Goal: Task Accomplishment & Management: Use online tool/utility

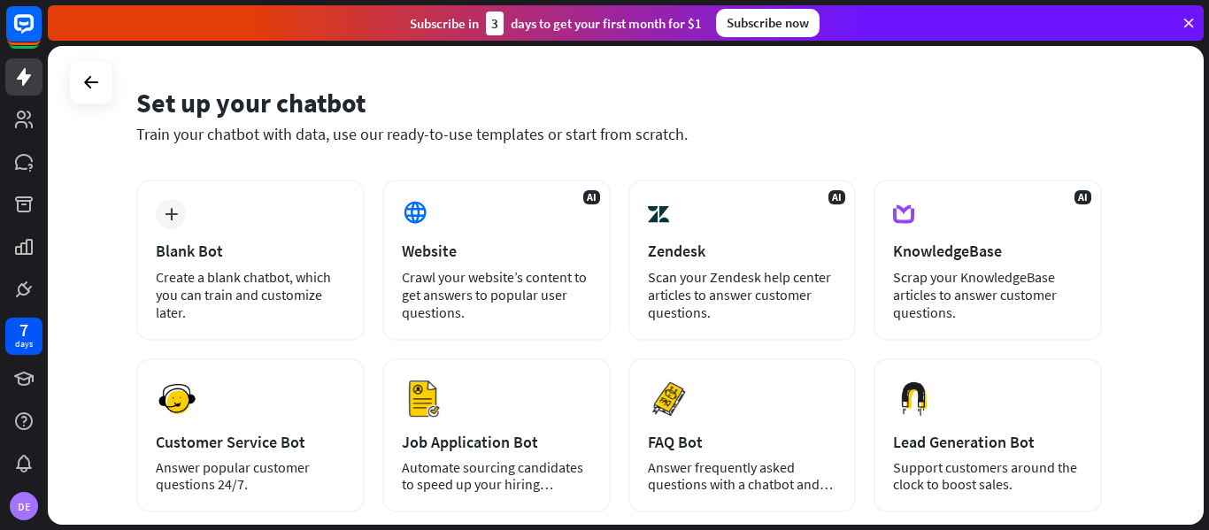
scroll to position [54, 0]
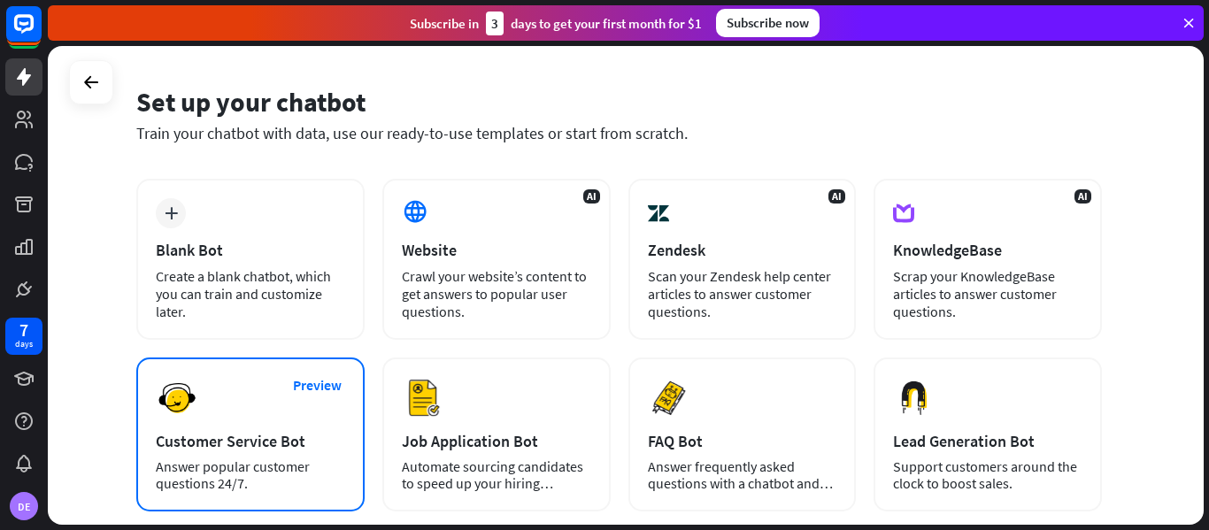
click at [256, 379] on div "Preview Customer Service Bot Answer popular customer questions 24/7." at bounding box center [250, 435] width 228 height 154
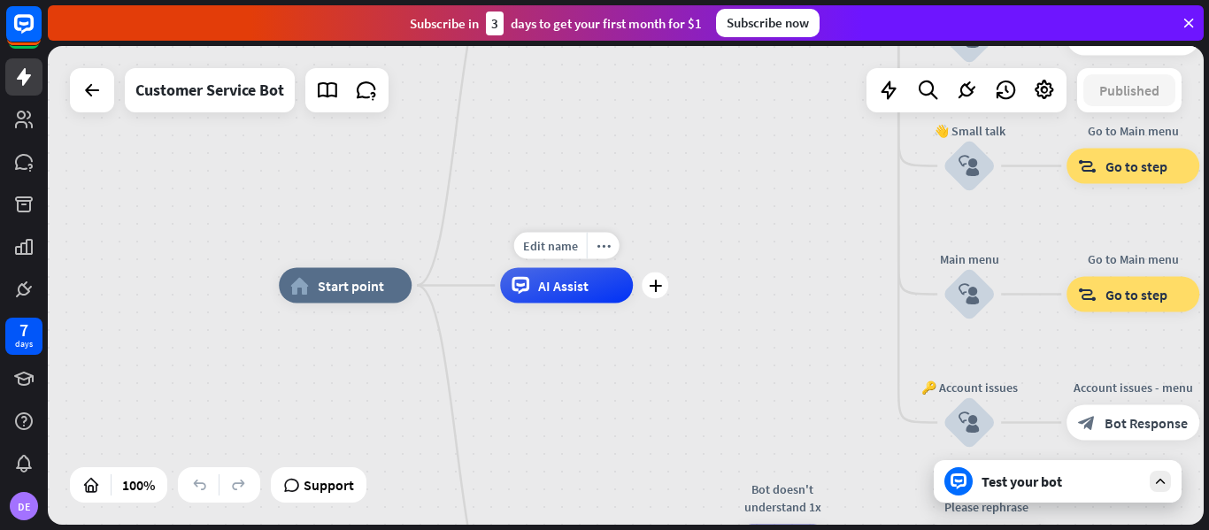
click at [540, 291] on span "AI Assist" at bounding box center [563, 286] width 50 height 18
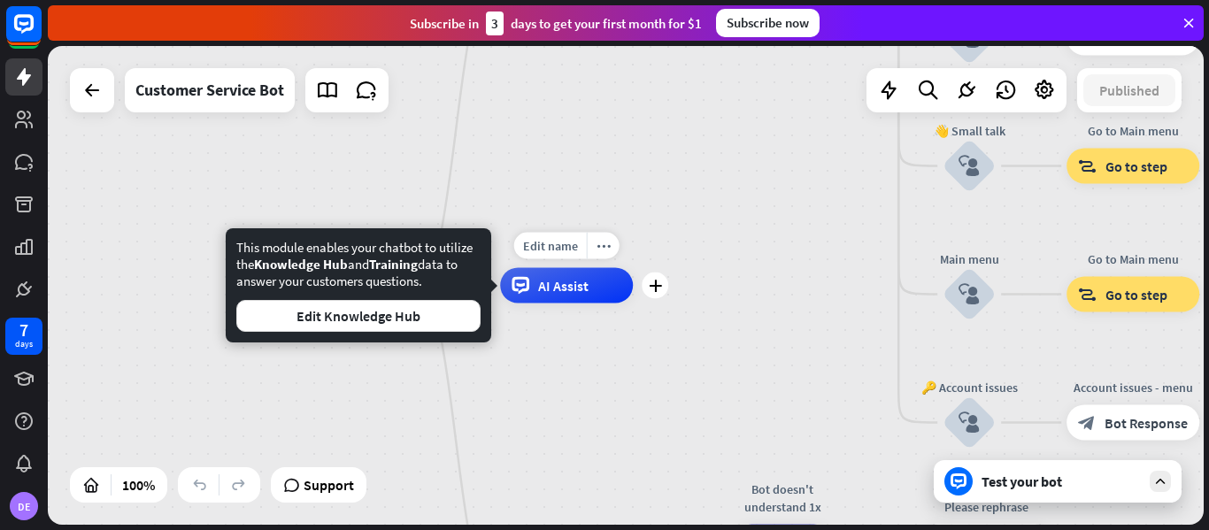
click at [530, 304] on div "Edit name more_horiz plus AI Assist" at bounding box center [566, 285] width 133 height 35
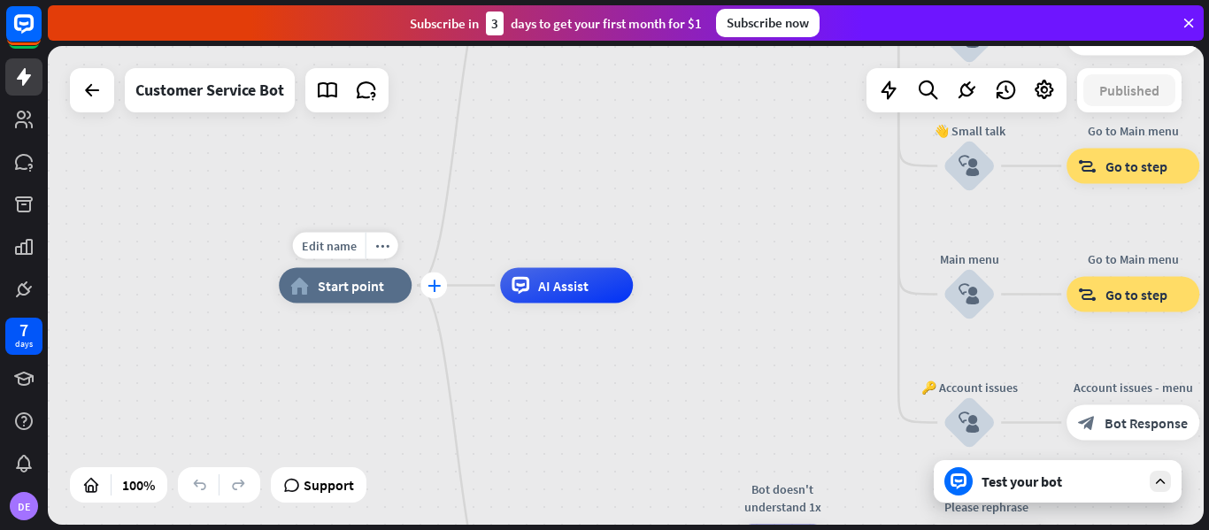
click at [432, 285] on icon "plus" at bounding box center [434, 286] width 13 height 12
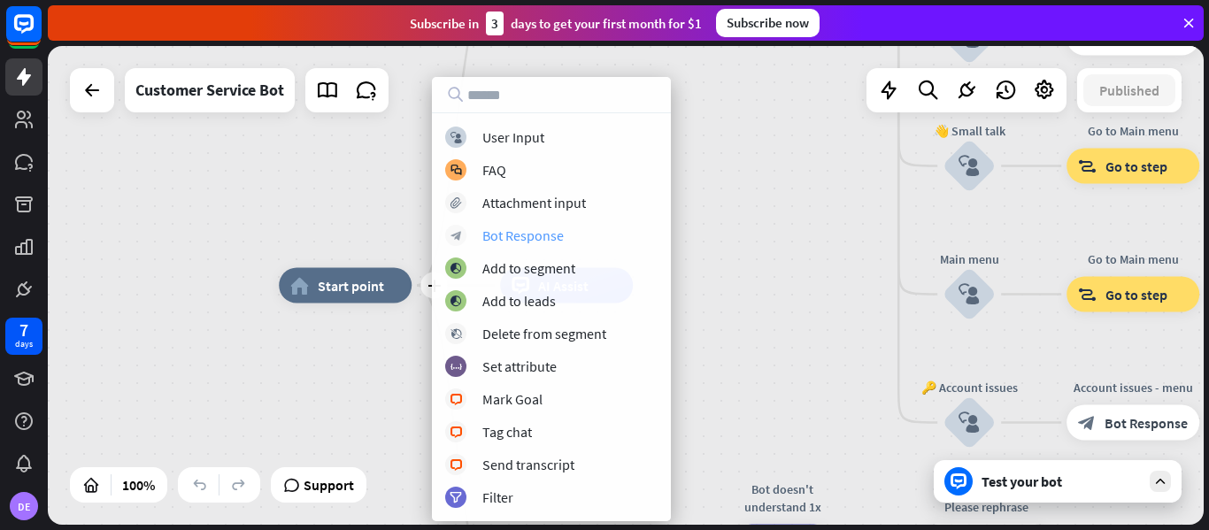
click at [528, 241] on div "Bot Response" at bounding box center [522, 236] width 81 height 18
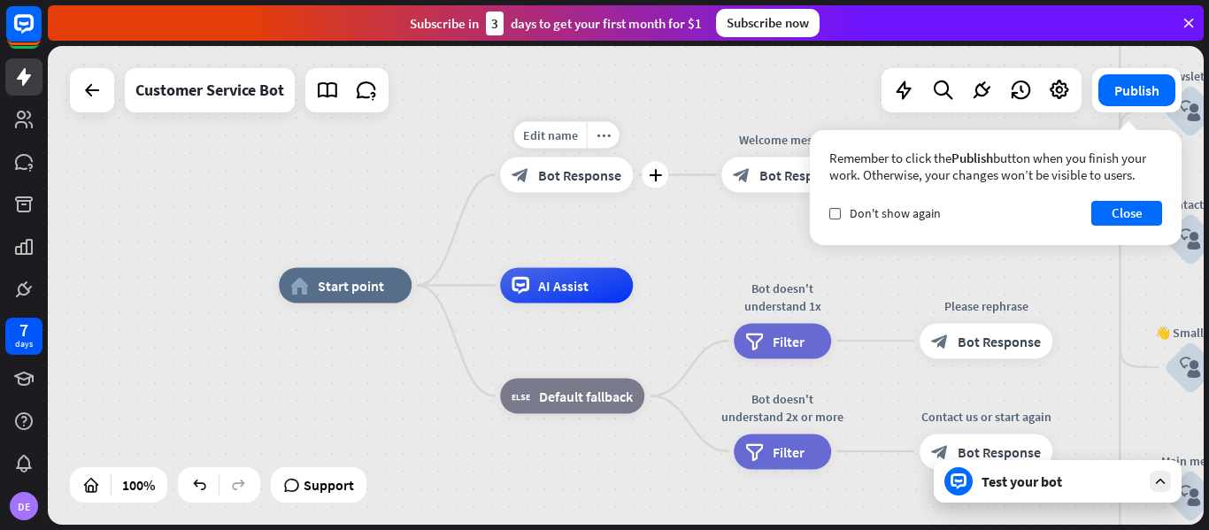
click at [576, 175] on span "Bot Response" at bounding box center [579, 175] width 83 height 18
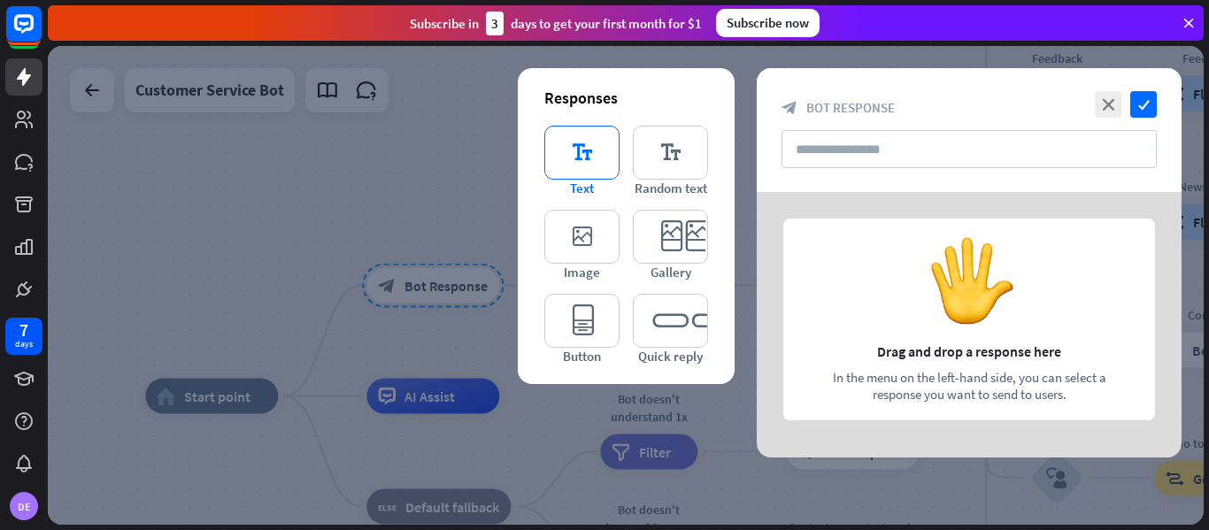
click at [590, 180] on span "Text" at bounding box center [582, 188] width 24 height 17
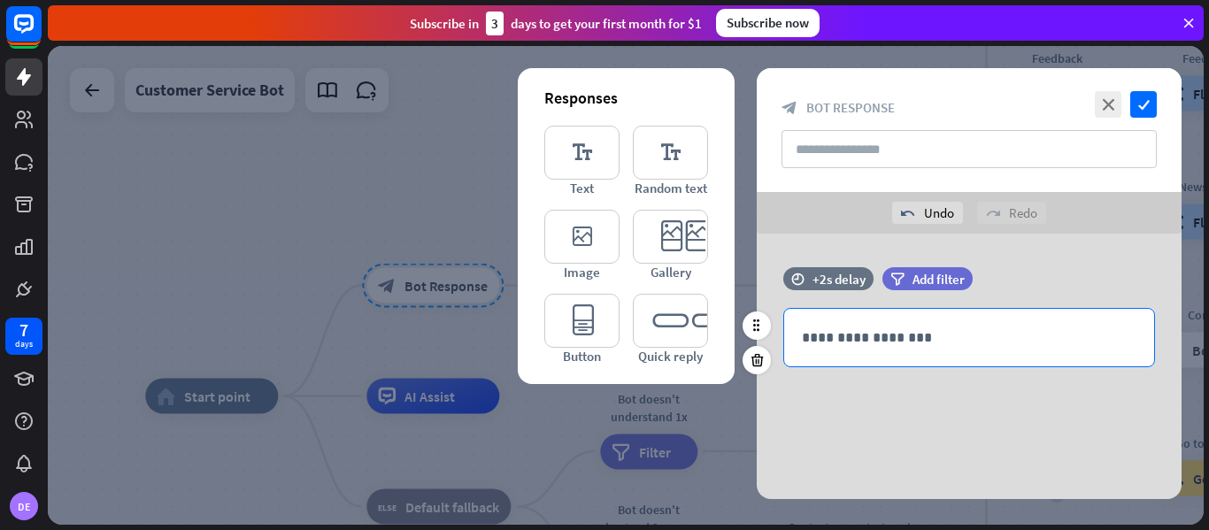
click at [891, 336] on p "**********" at bounding box center [969, 338] width 335 height 22
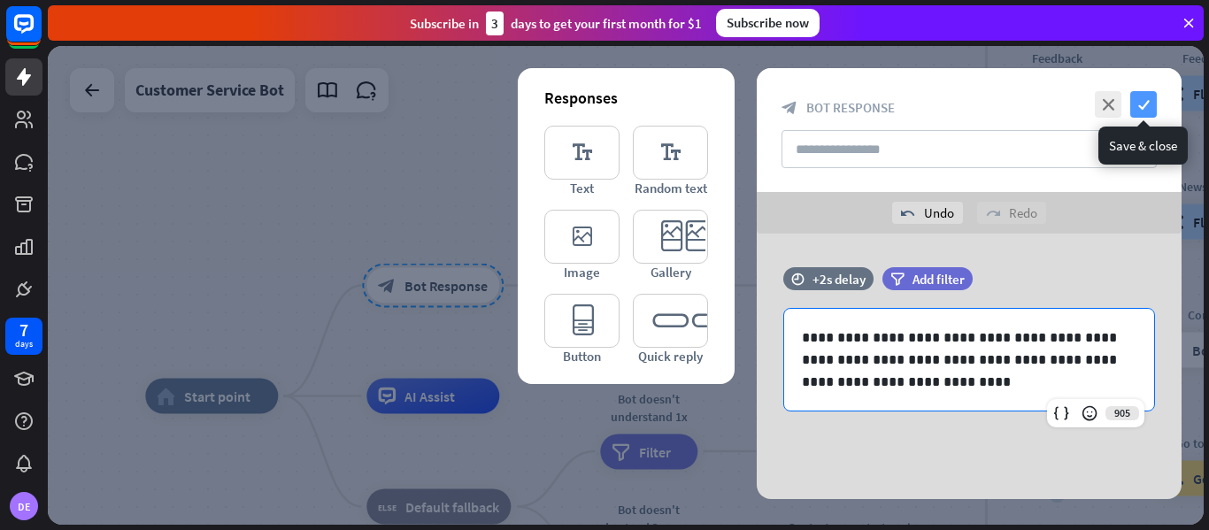
click at [1143, 104] on icon "check" at bounding box center [1143, 104] width 27 height 27
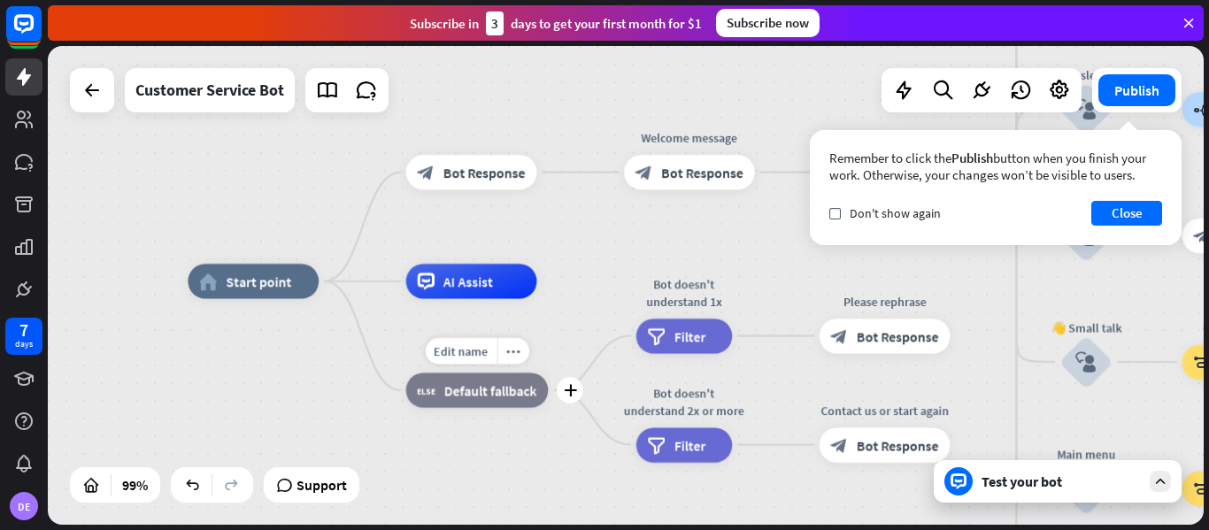
drag, startPoint x: 505, startPoint y: 453, endPoint x: 533, endPoint y: 347, distance: 109.9
click at [533, 373] on div "Edit name more_horiz plus block_fallback Default fallback" at bounding box center [477, 390] width 143 height 35
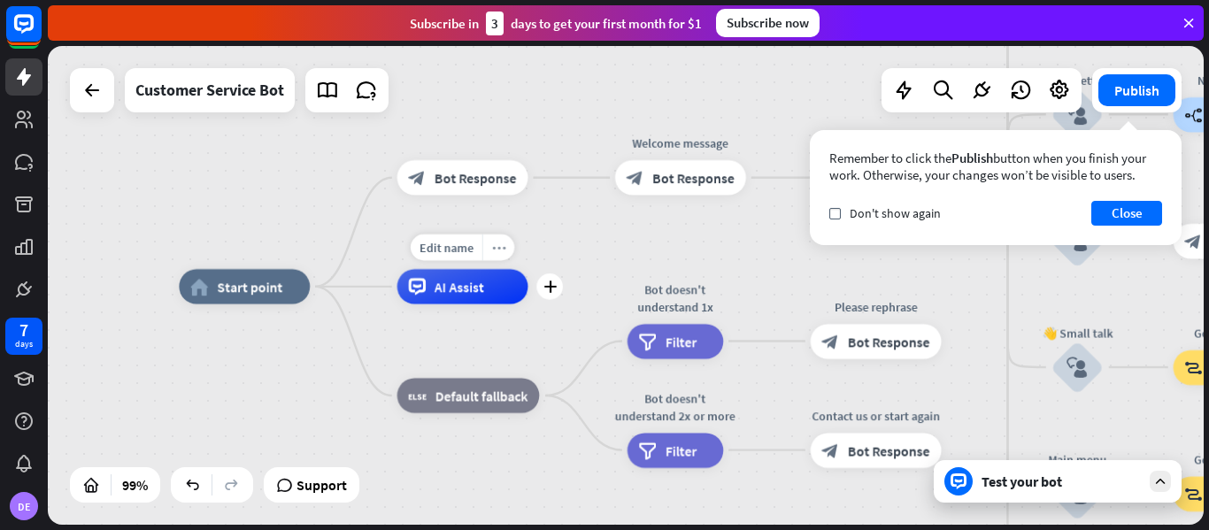
click at [489, 242] on div "more_horiz" at bounding box center [498, 248] width 32 height 27
click at [275, 282] on span "Start point" at bounding box center [251, 287] width 66 height 18
click at [281, 243] on icon "more_horiz" at bounding box center [281, 247] width 14 height 13
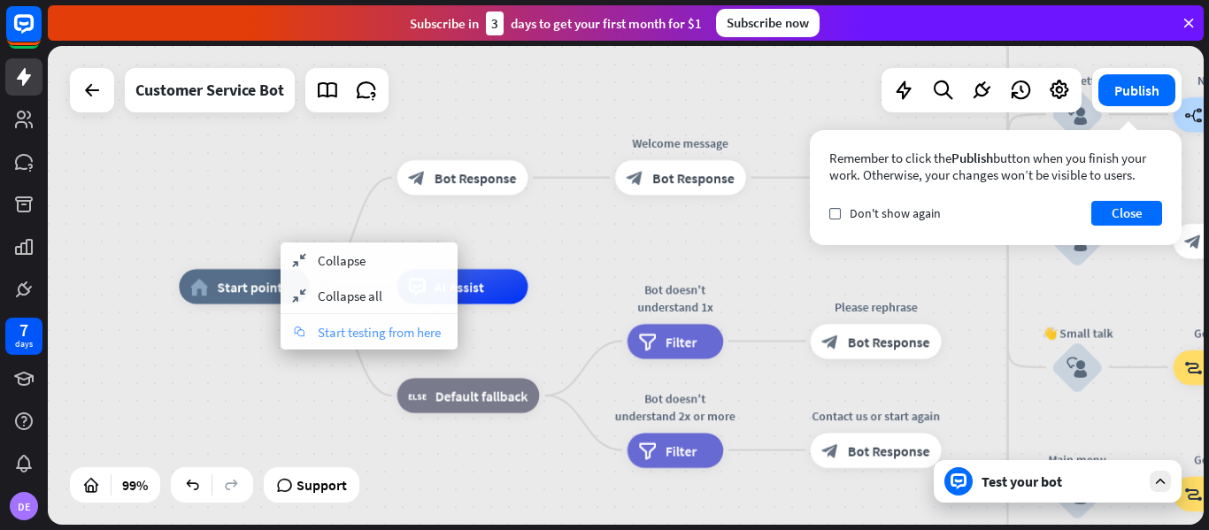
click at [364, 332] on span "Start testing from here" at bounding box center [379, 332] width 123 height 17
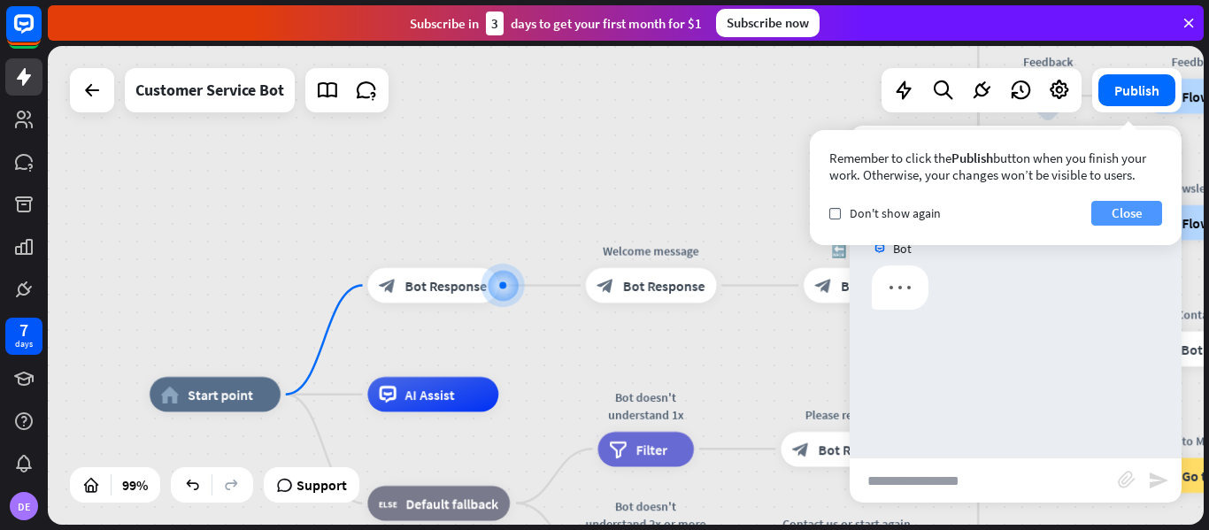
click at [1134, 218] on button "Close" at bounding box center [1127, 213] width 71 height 25
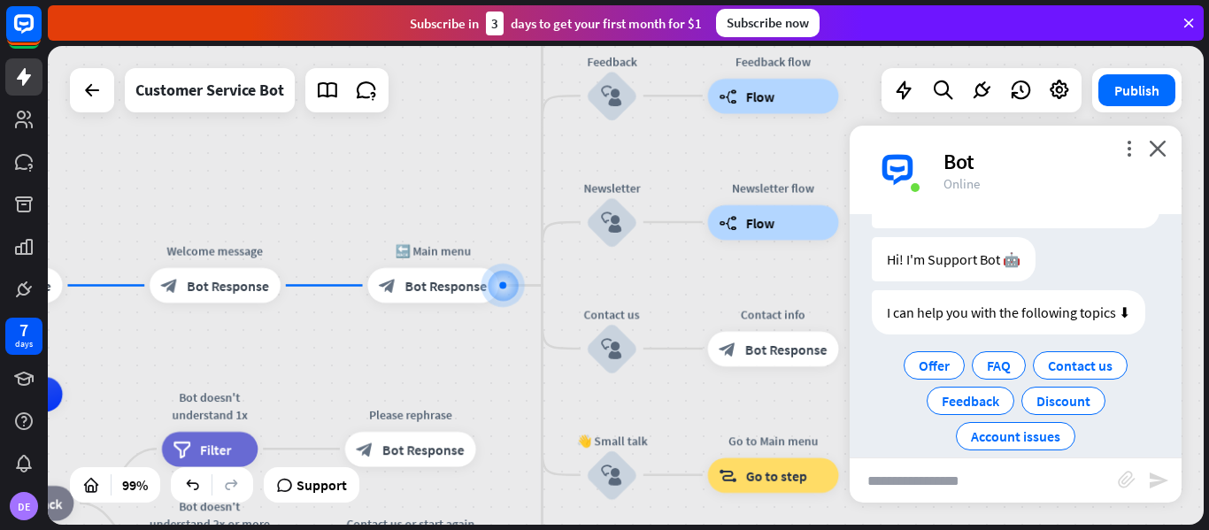
scroll to position [140, 0]
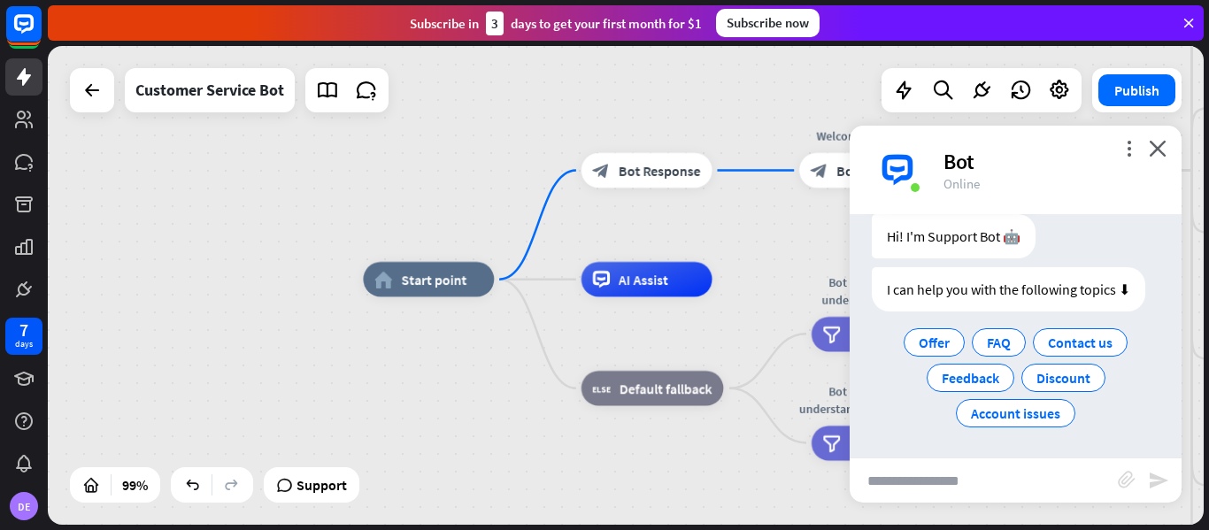
drag, startPoint x: 326, startPoint y: 339, endPoint x: 972, endPoint y: 222, distance: 656.7
click at [972, 222] on div "home_2 Start point block_bot_response Bot Response Welcome message block_bot_re…" at bounding box center [626, 285] width 1156 height 479
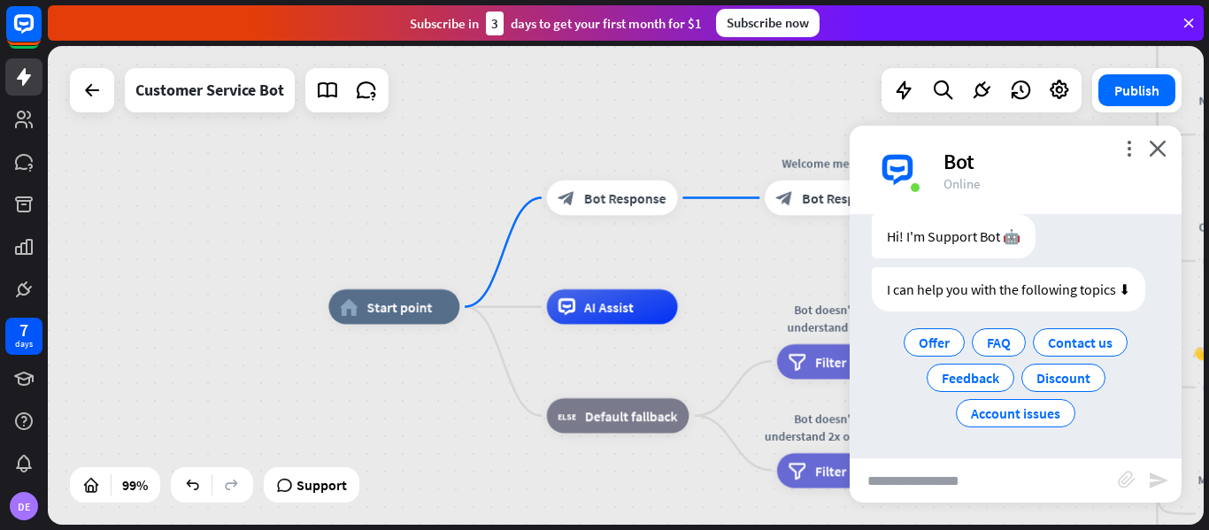
drag, startPoint x: 768, startPoint y: 236, endPoint x: 737, endPoint y: 265, distance: 42.0
click at [737, 265] on div "home_2 Start point block_bot_response Bot Response Welcome message block_bot_re…" at bounding box center [626, 285] width 1156 height 479
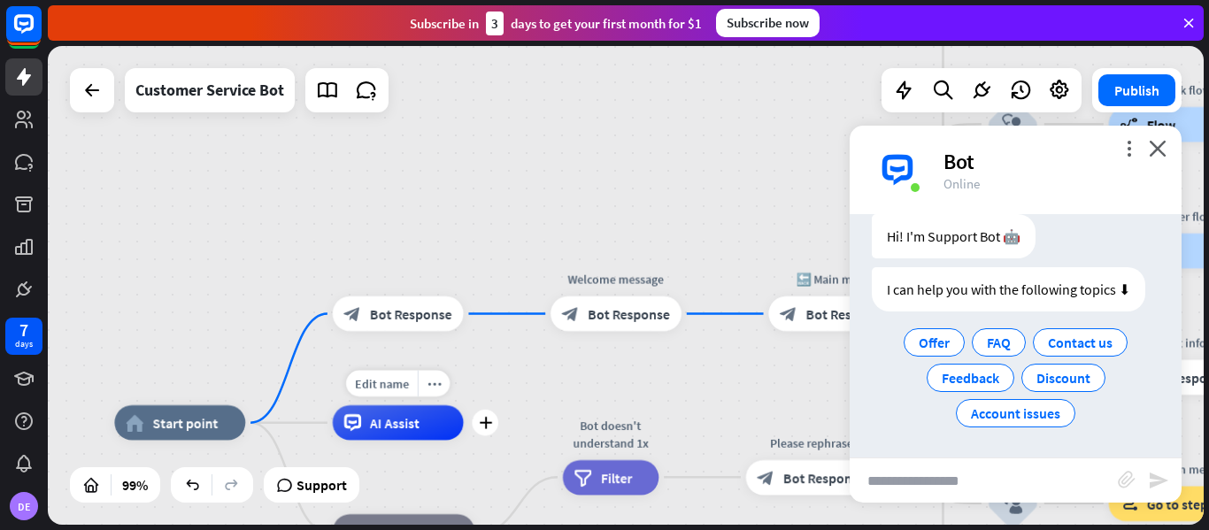
drag, startPoint x: 700, startPoint y: 257, endPoint x: 478, endPoint y: 376, distance: 252.3
click at [464, 405] on div "Edit name more_horiz plus AI Assist" at bounding box center [398, 422] width 131 height 35
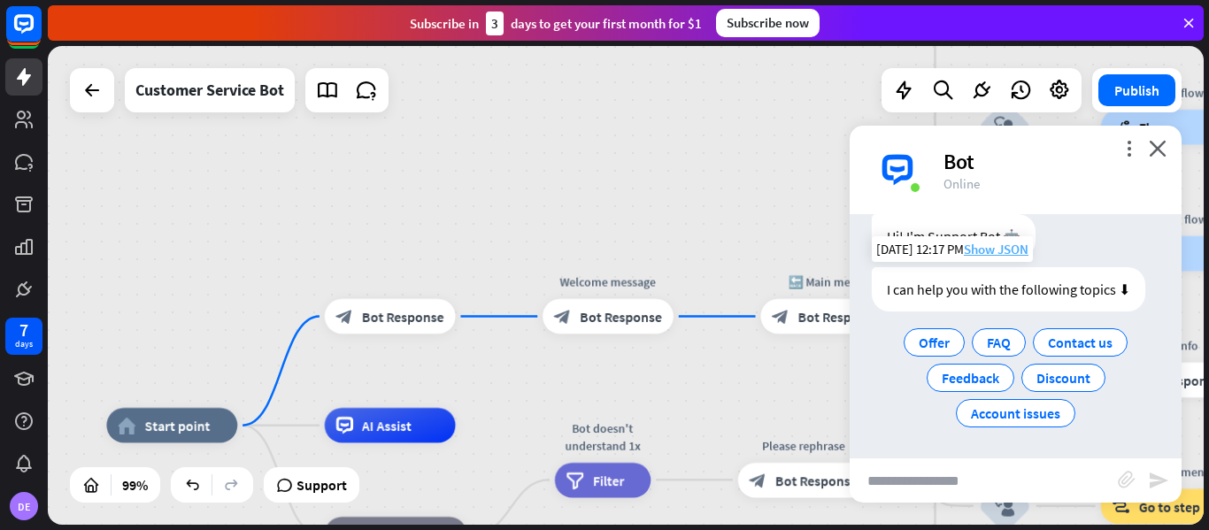
scroll to position [0, 0]
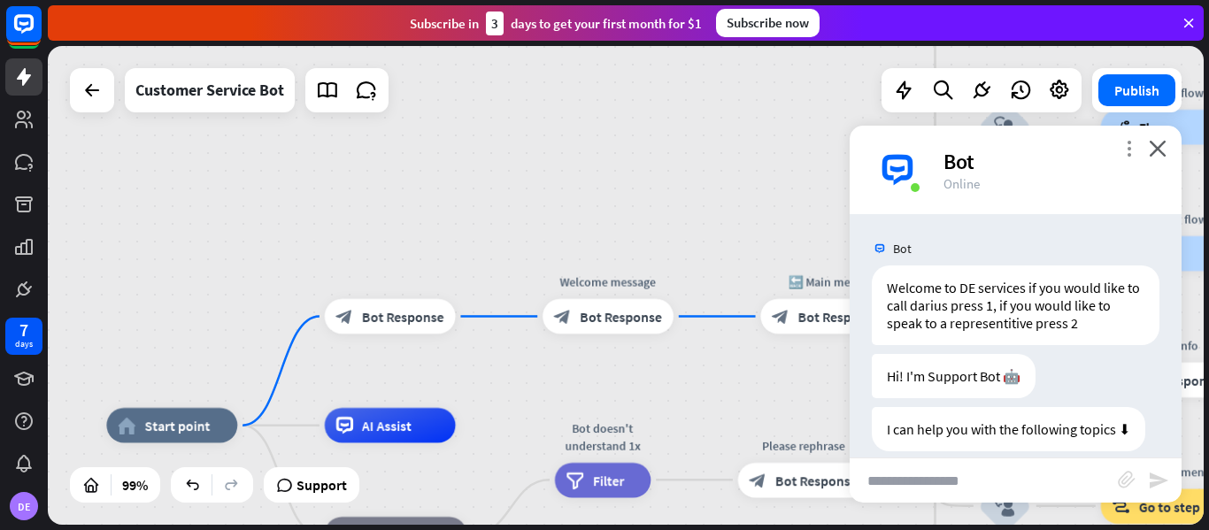
click at [1130, 145] on icon "more_vert" at bounding box center [1129, 148] width 17 height 17
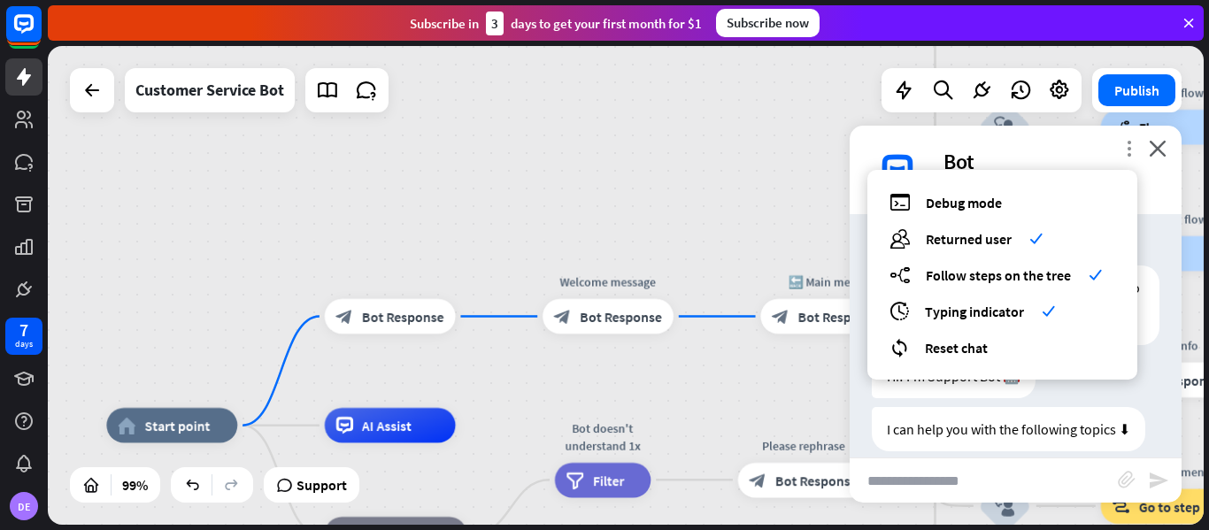
click at [1131, 150] on icon "more_vert" at bounding box center [1129, 148] width 17 height 17
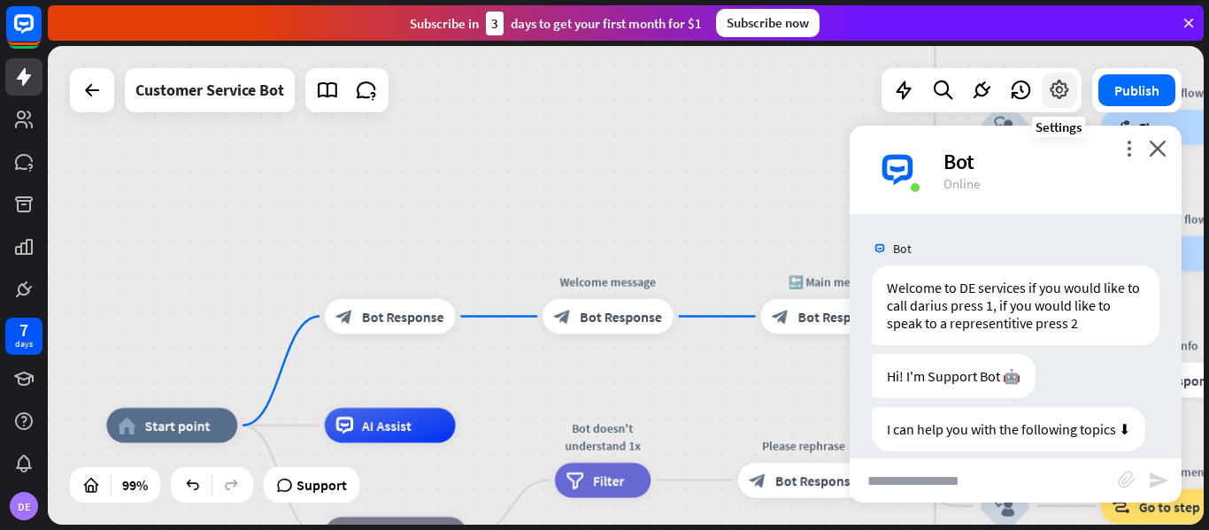
click at [1062, 94] on icon at bounding box center [1059, 90] width 23 height 23
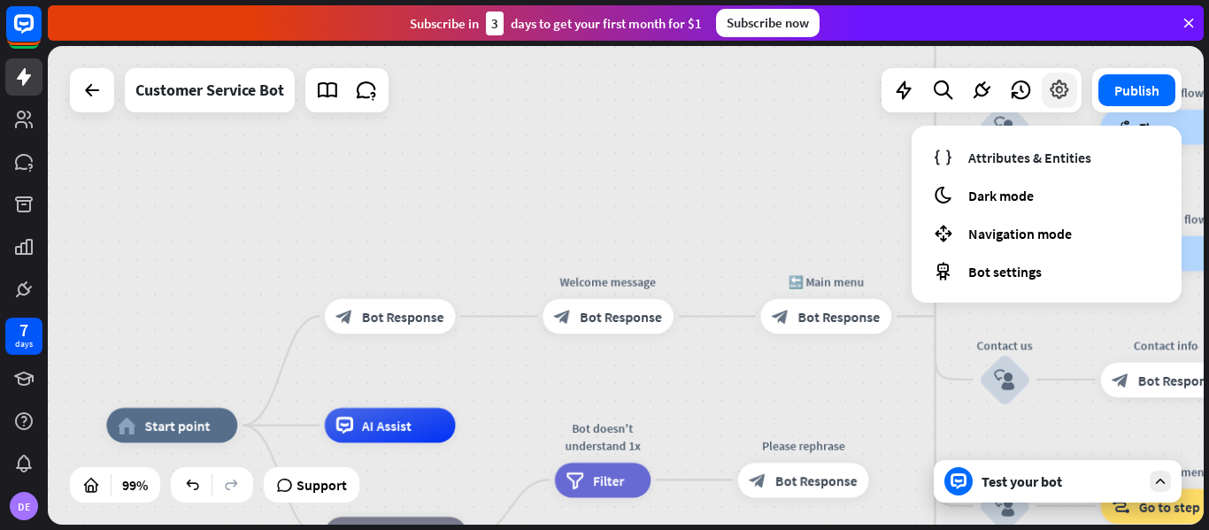
click at [1068, 100] on icon at bounding box center [1059, 90] width 23 height 23
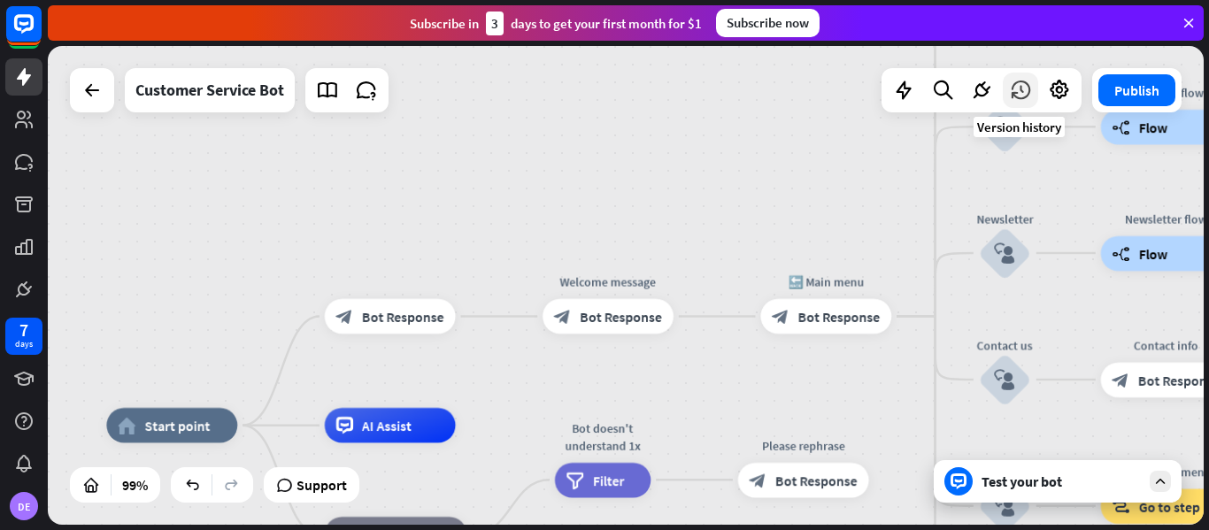
click at [1026, 92] on icon at bounding box center [1020, 90] width 23 height 23
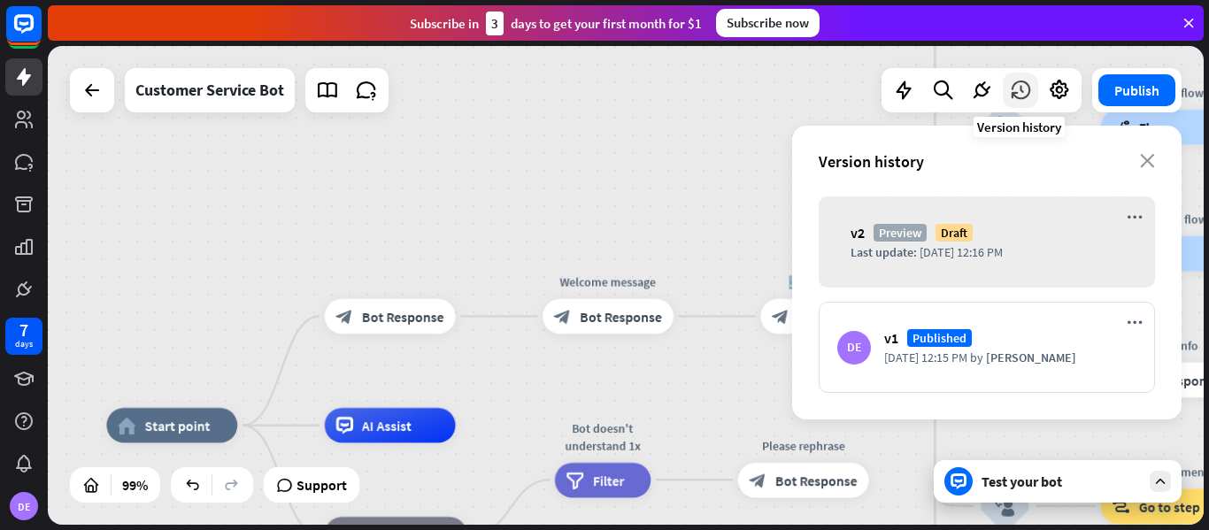
click at [1023, 92] on icon at bounding box center [1020, 90] width 23 height 23
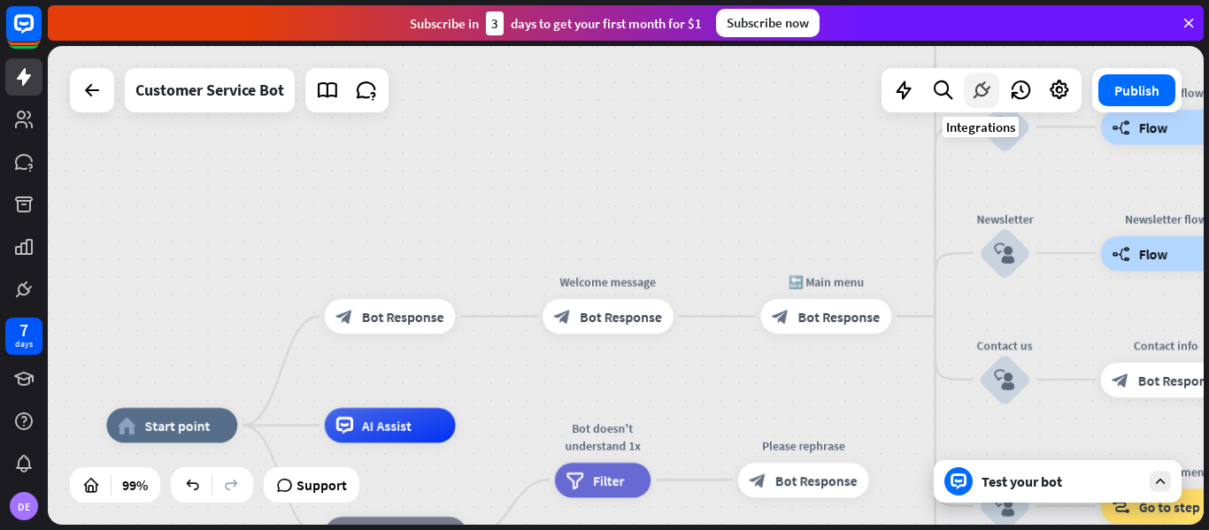
click at [973, 85] on icon at bounding box center [981, 90] width 23 height 23
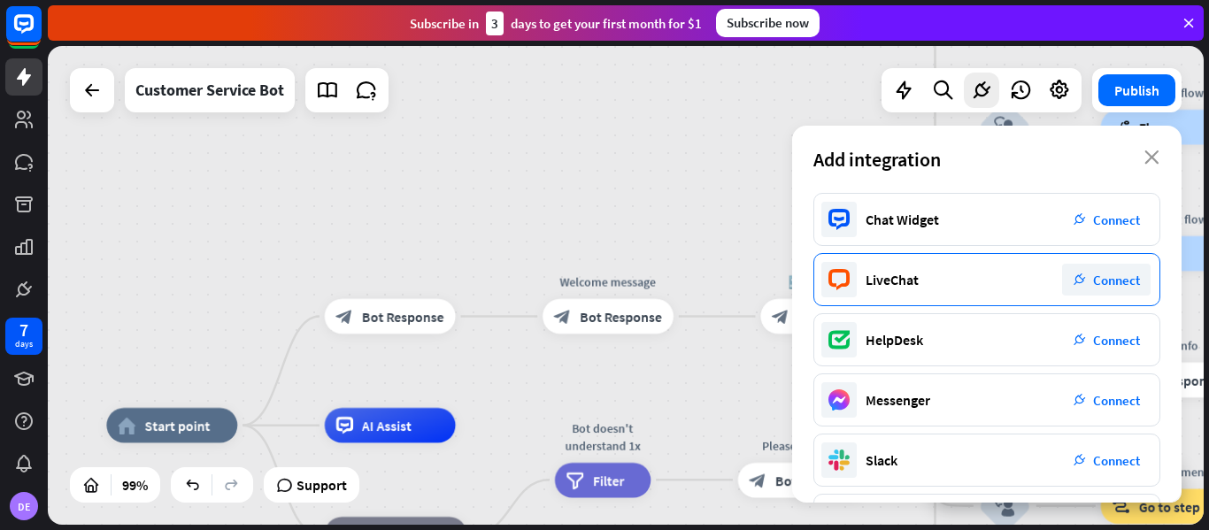
click at [1010, 280] on div "LiveChat plug_integration Connect" at bounding box center [987, 279] width 347 height 53
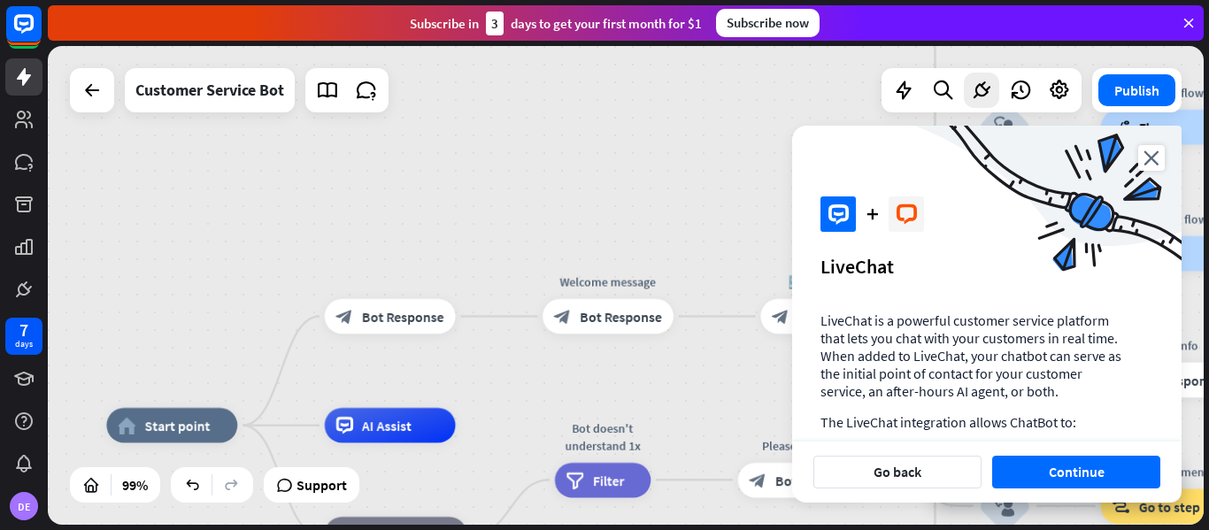
click at [1066, 492] on div "Go back Continue" at bounding box center [987, 472] width 390 height 61
click at [1063, 488] on button "Continue" at bounding box center [1076, 472] width 168 height 33
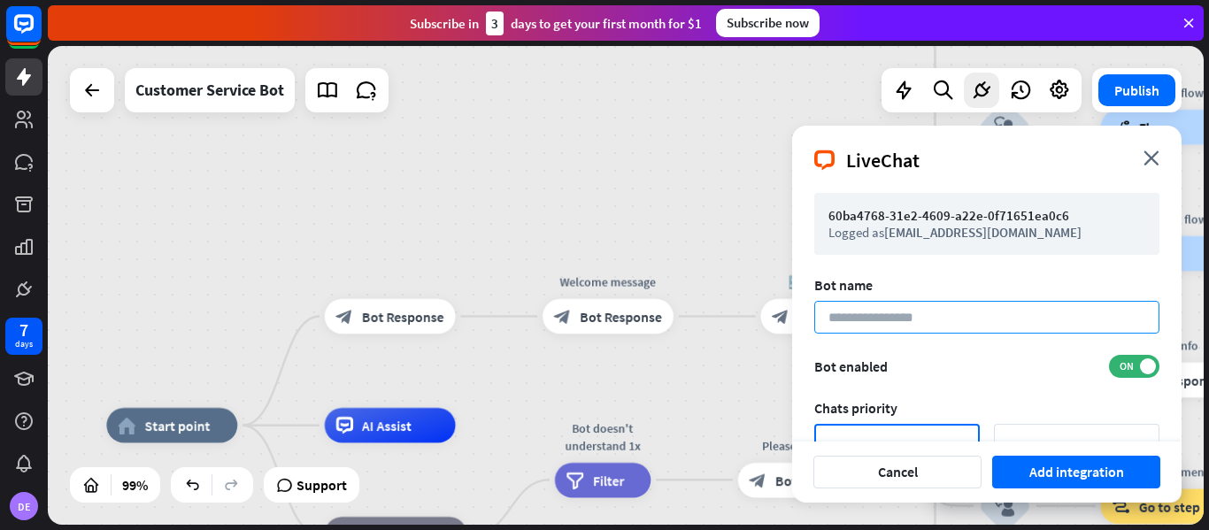
scroll to position [208, 0]
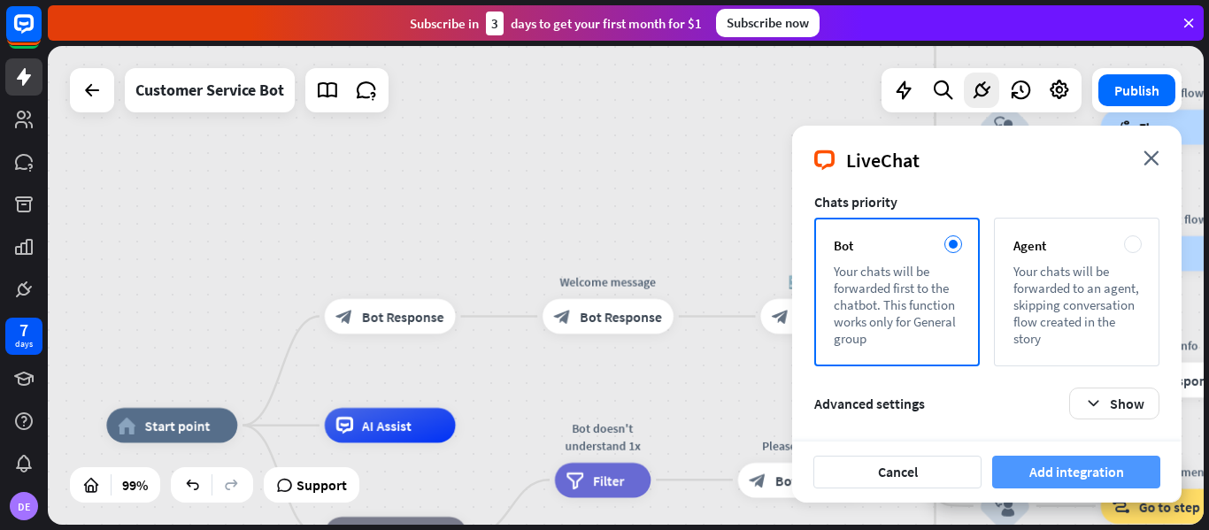
click at [1057, 476] on button "Add integration" at bounding box center [1076, 472] width 168 height 33
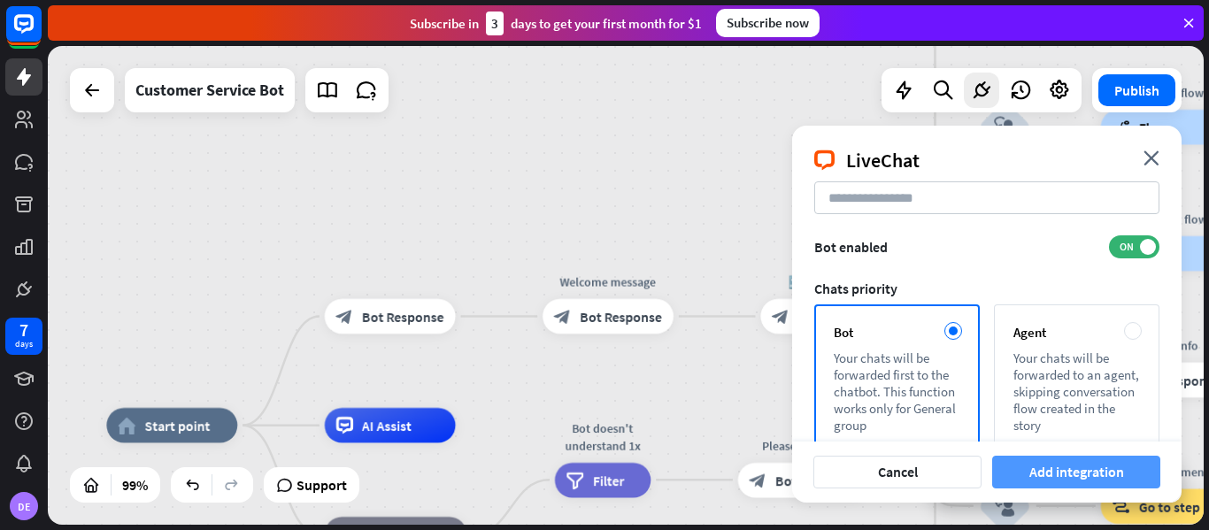
click at [1057, 476] on button "Add integration" at bounding box center [1076, 472] width 168 height 33
type input "****"
click at [1047, 479] on button "Add integration" at bounding box center [1076, 472] width 168 height 33
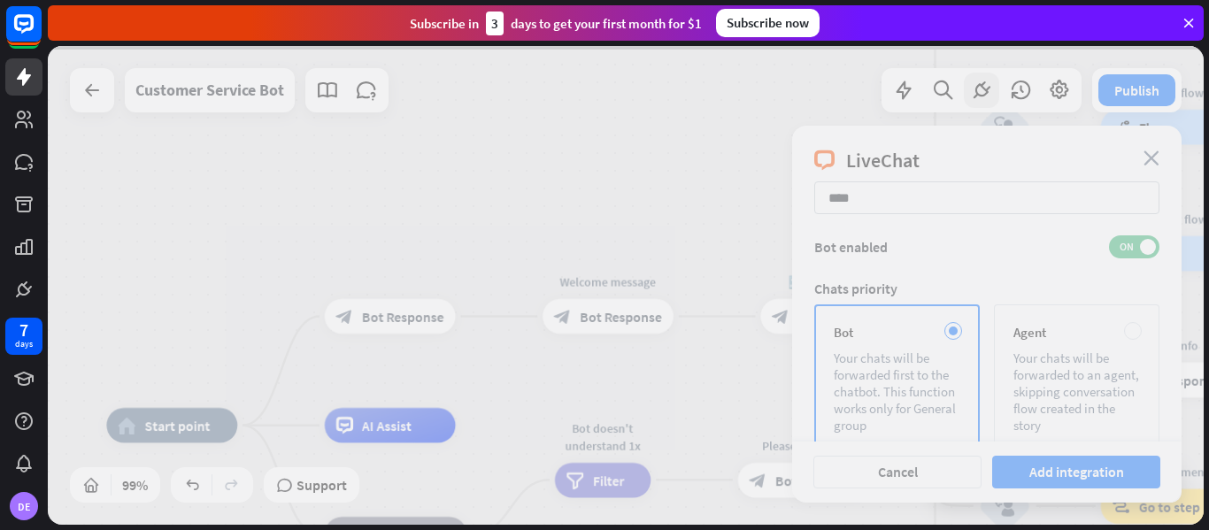
click at [1042, 422] on div at bounding box center [626, 285] width 1156 height 479
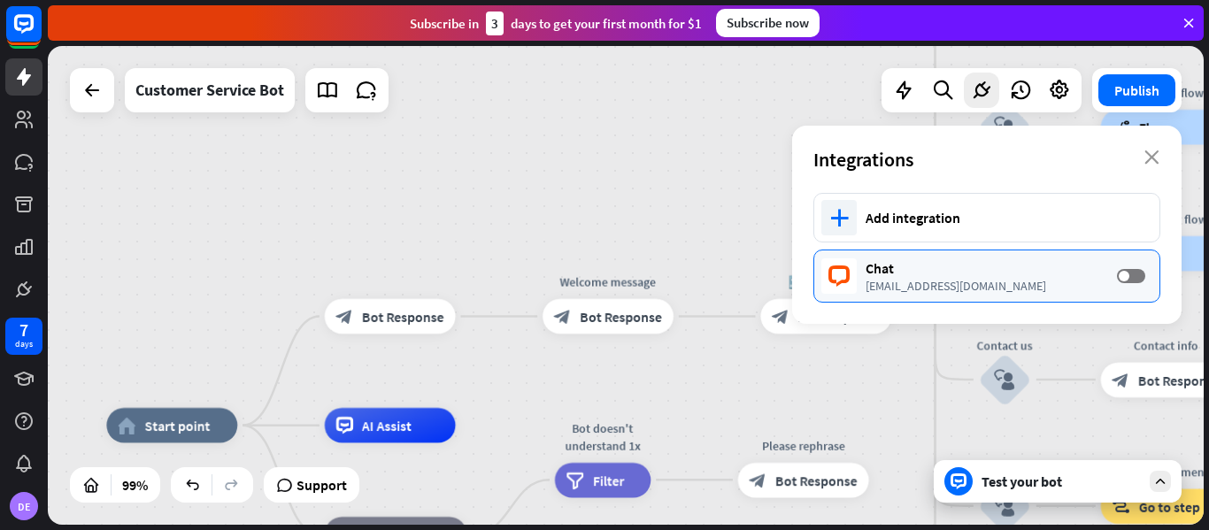
click at [1053, 284] on div "[EMAIL_ADDRESS][DOMAIN_NAME]" at bounding box center [983, 286] width 234 height 16
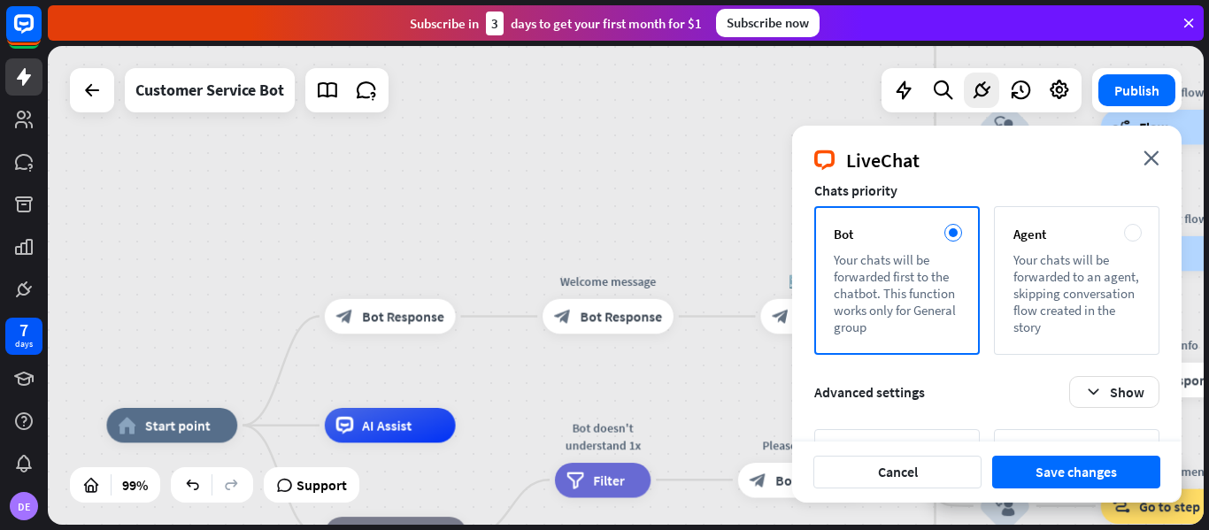
scroll to position [216, 0]
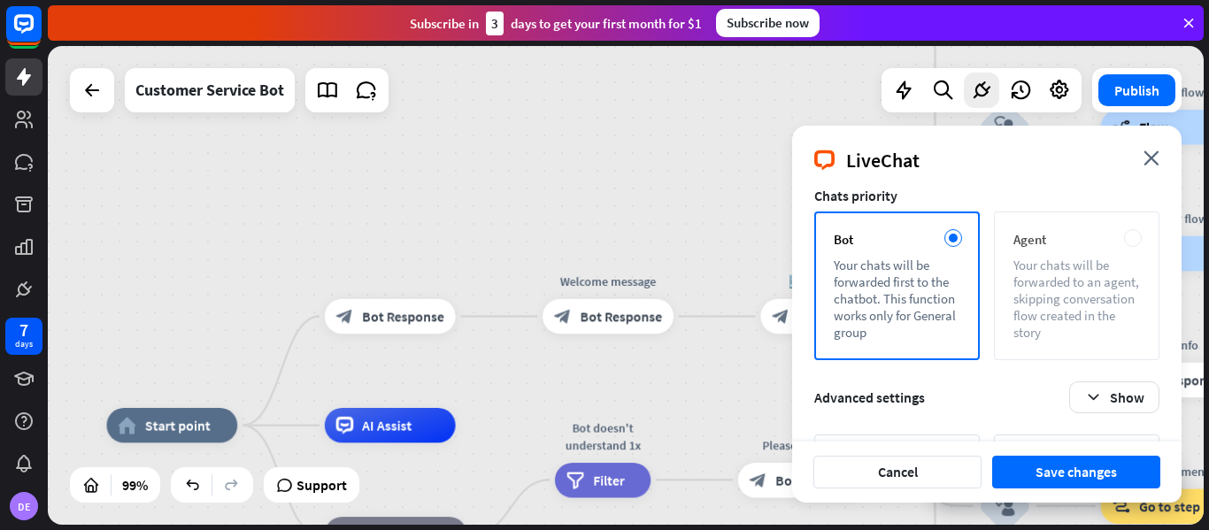
click at [1092, 279] on div "Your chats will be forwarded to an agent, skipping conversation flow created in…" at bounding box center [1077, 299] width 127 height 84
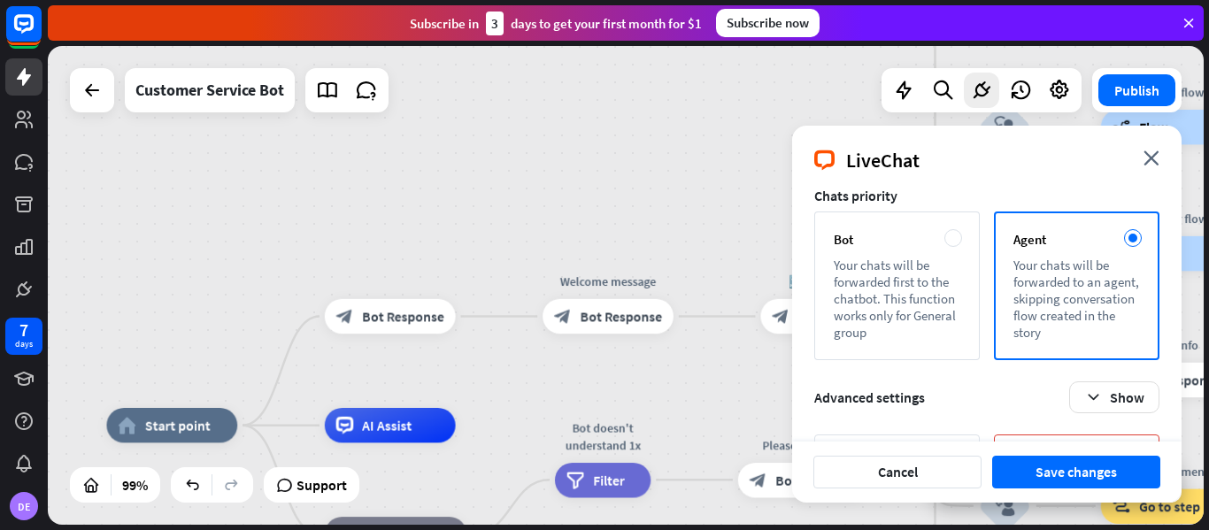
scroll to position [320, 0]
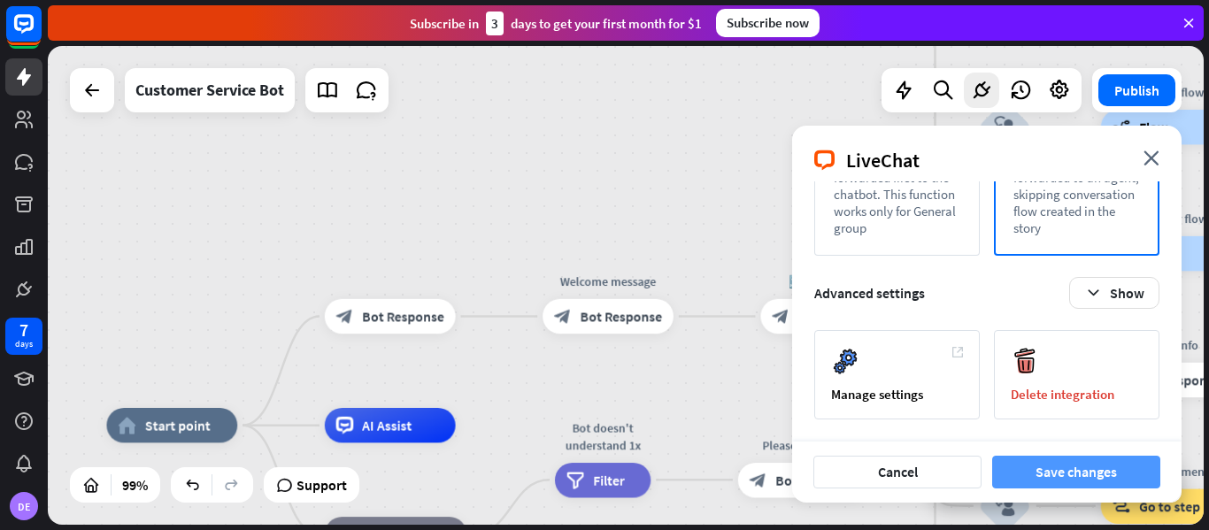
click at [1093, 474] on button "Save changes" at bounding box center [1076, 472] width 168 height 33
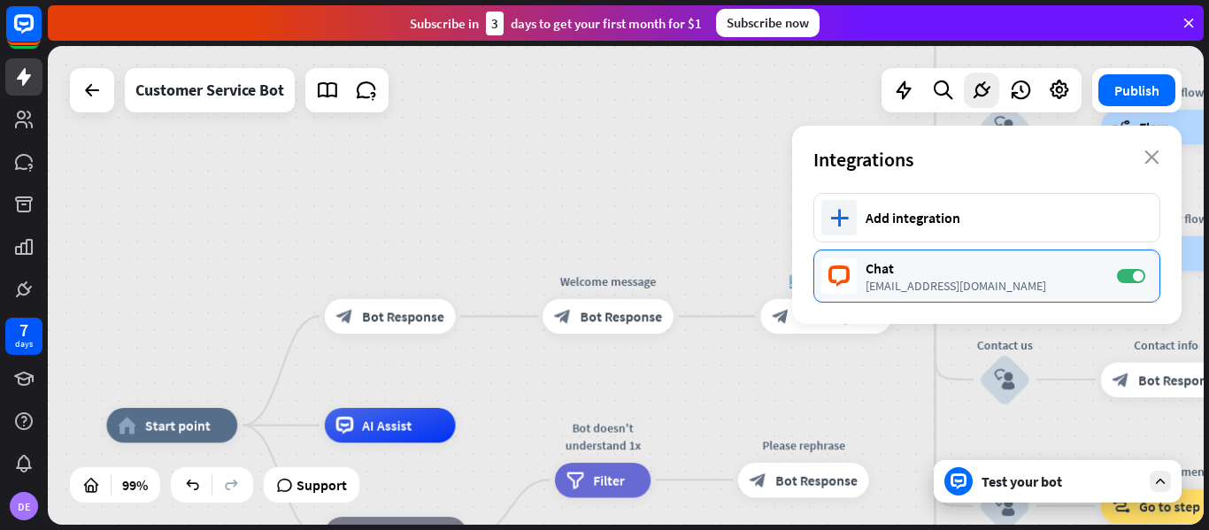
click at [1086, 288] on div "[EMAIL_ADDRESS][DOMAIN_NAME]" at bounding box center [983, 286] width 234 height 16
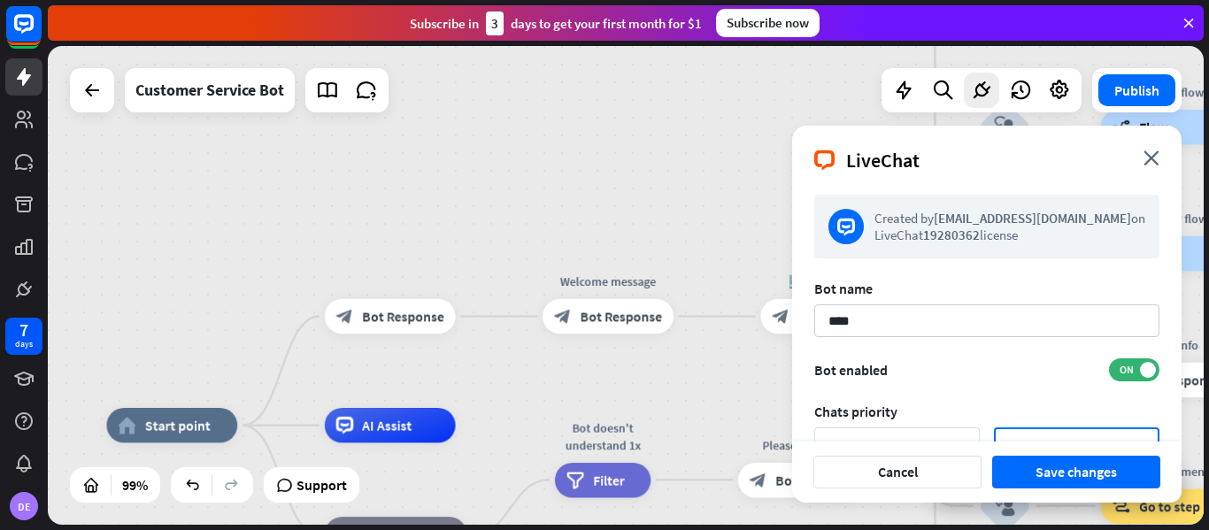
click at [1150, 148] on div "LiveChat close" at bounding box center [987, 154] width 390 height 56
click at [1149, 164] on icon "close" at bounding box center [1152, 157] width 16 height 15
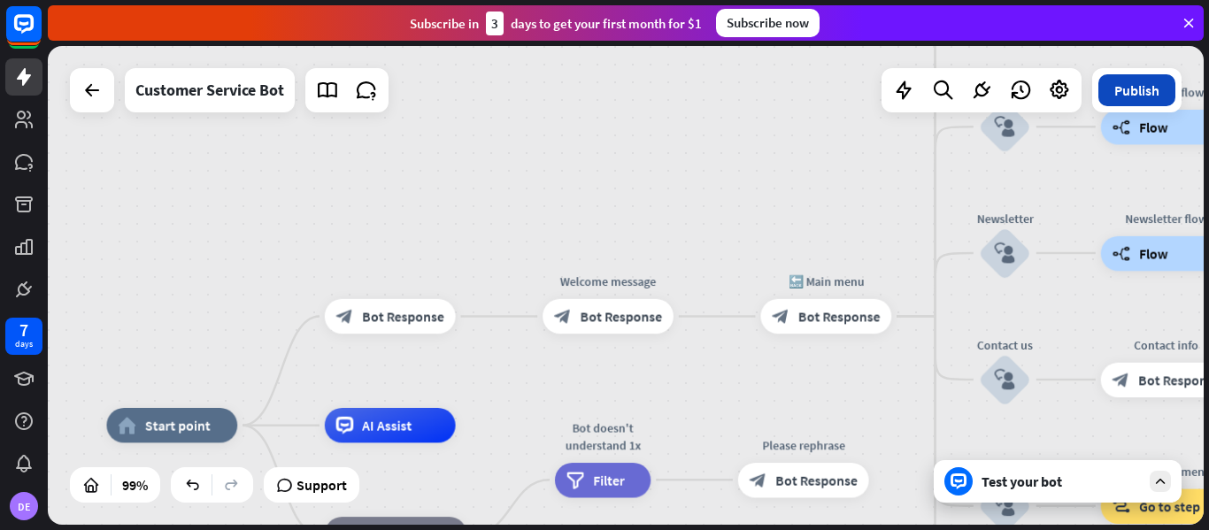
click at [1140, 92] on button "Publish" at bounding box center [1137, 90] width 77 height 32
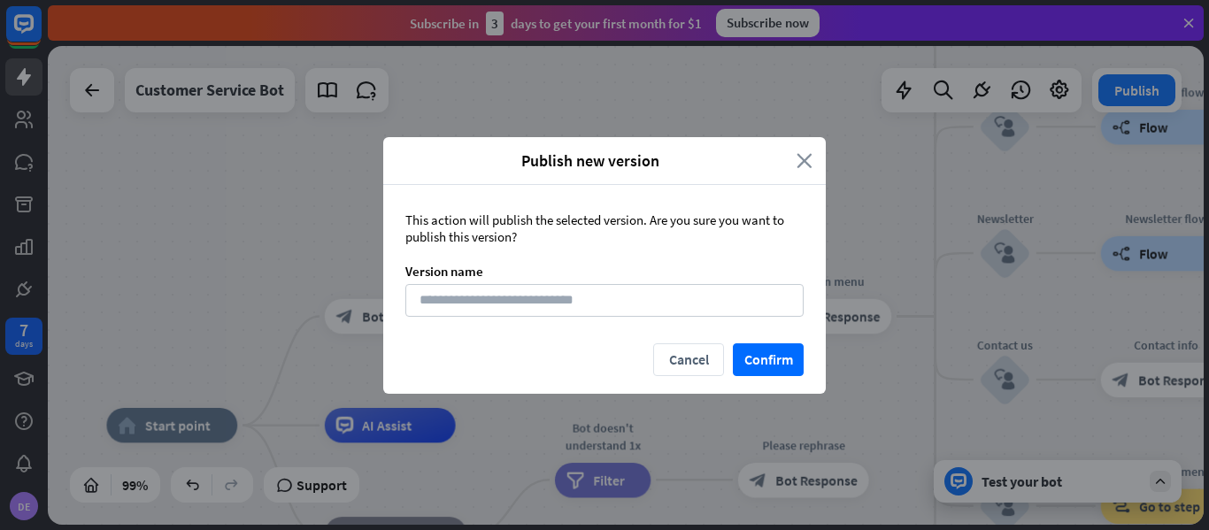
click at [806, 157] on icon "close" at bounding box center [805, 160] width 16 height 20
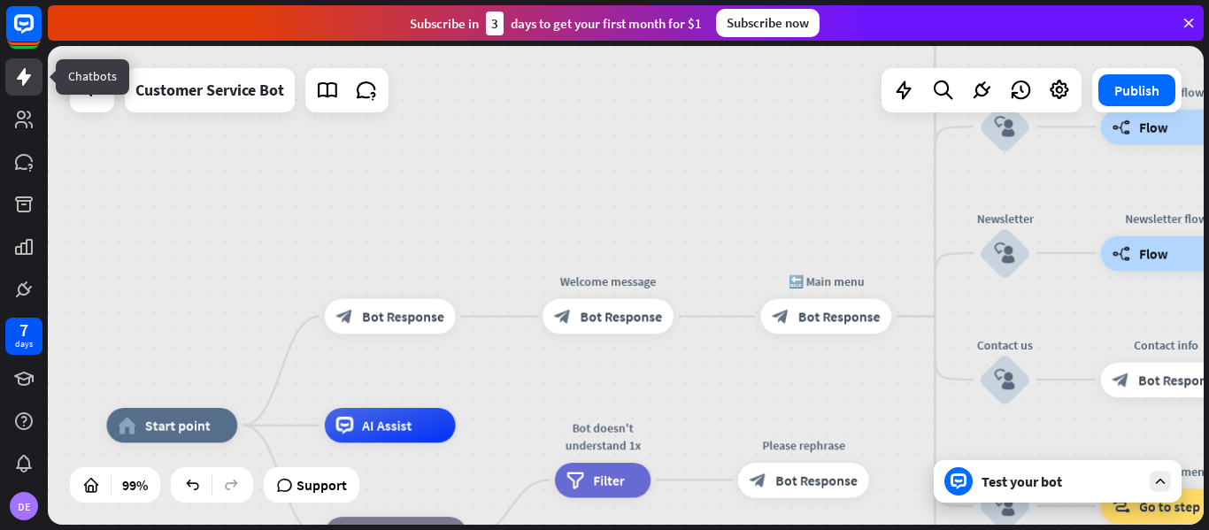
click at [13, 78] on icon at bounding box center [23, 76] width 21 height 21
